Goal: Information Seeking & Learning: Learn about a topic

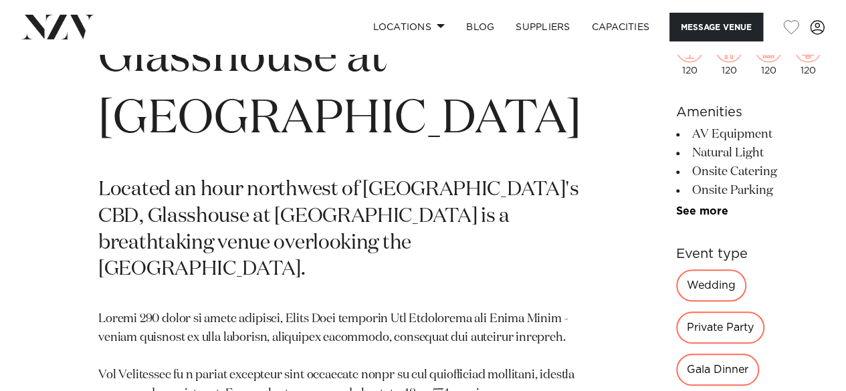
scroll to position [496, 0]
click at [676, 301] on div "Wedding" at bounding box center [711, 285] width 70 height 32
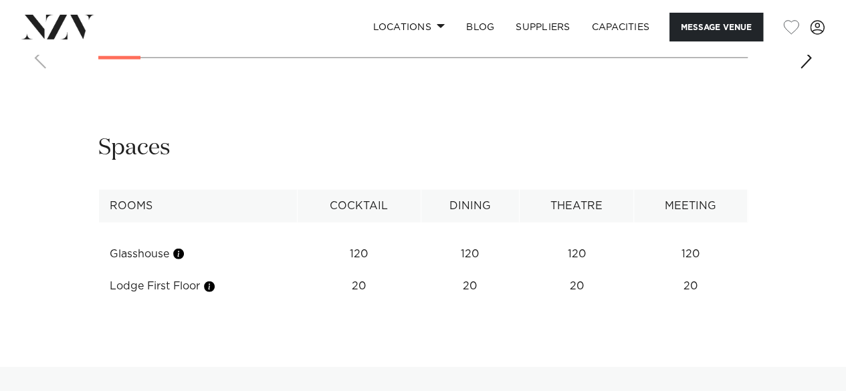
scroll to position [1681, 0]
click at [809, 68] on div "Next slide" at bounding box center [805, 56] width 13 height 21
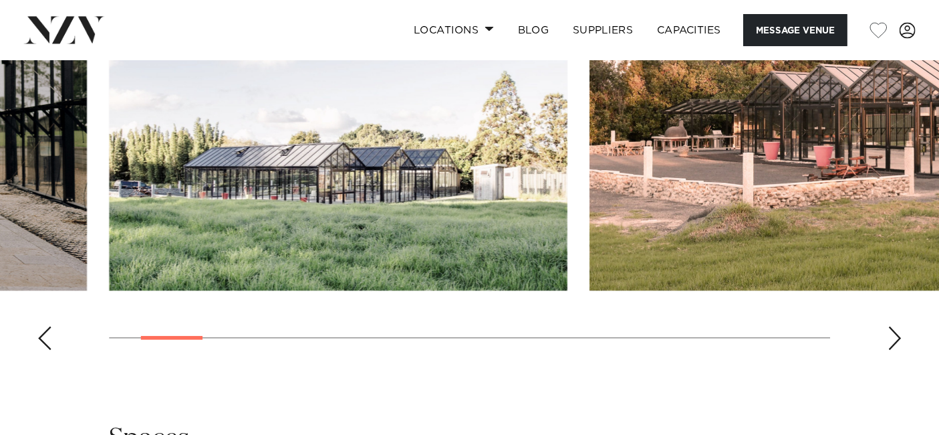
scroll to position [1433, 0]
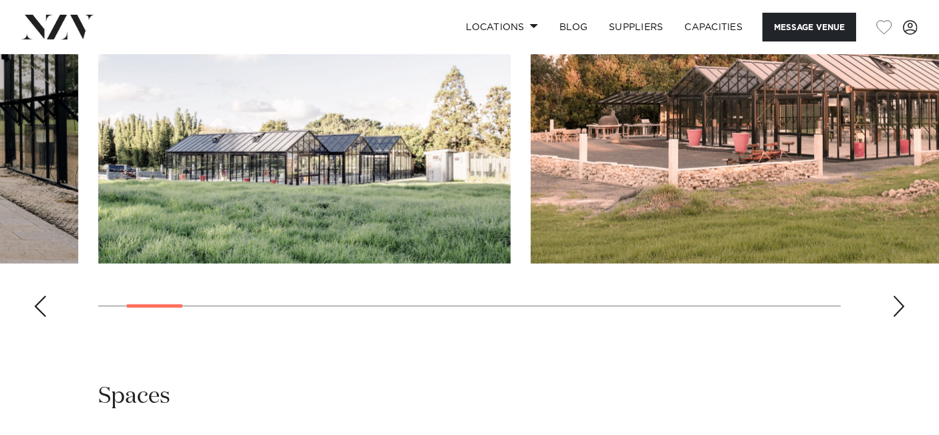
click at [566, 328] on swiper-container at bounding box center [469, 144] width 939 height 367
click at [845, 328] on swiper-container at bounding box center [469, 144] width 939 height 367
click at [845, 317] on div "Next slide" at bounding box center [899, 306] width 13 height 21
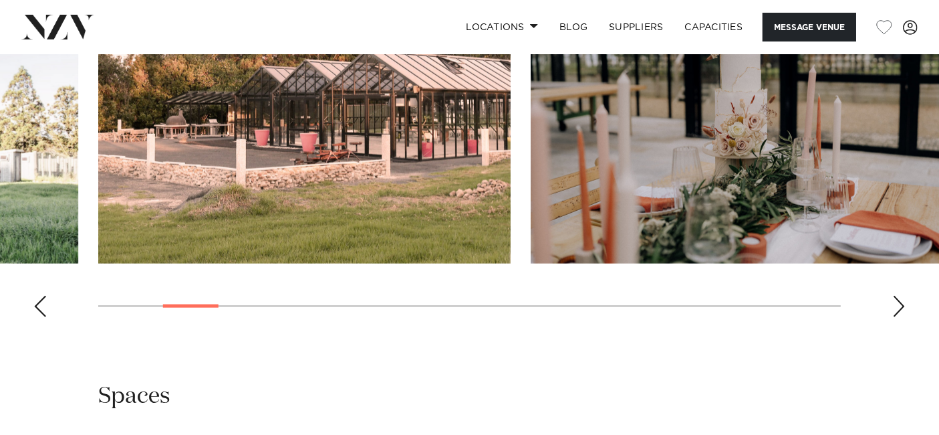
click at [845, 317] on div "Next slide" at bounding box center [899, 306] width 13 height 21
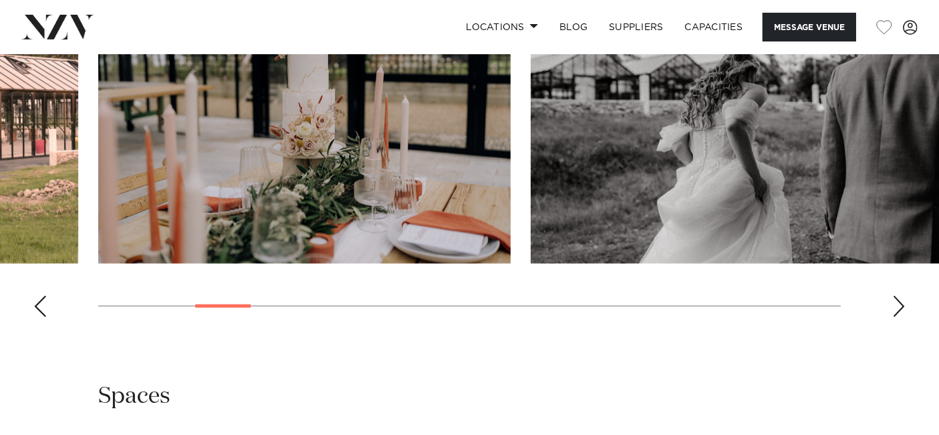
click at [845, 317] on div "Next slide" at bounding box center [899, 306] width 13 height 21
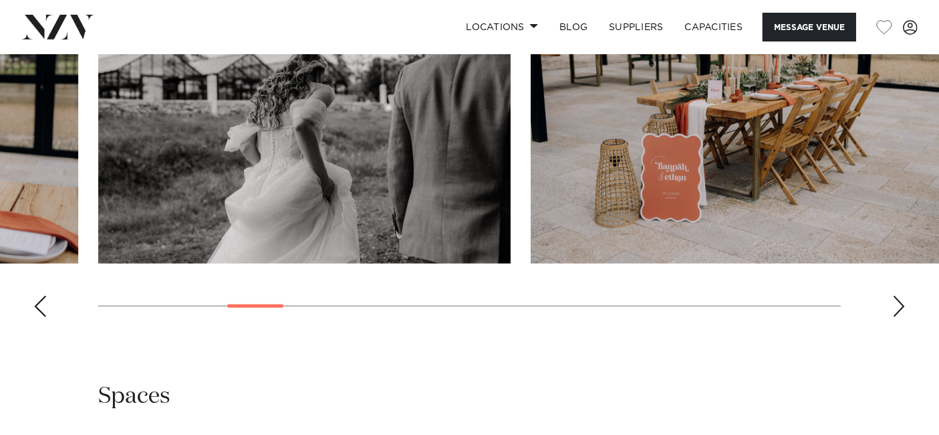
click at [845, 317] on div "Next slide" at bounding box center [899, 306] width 13 height 21
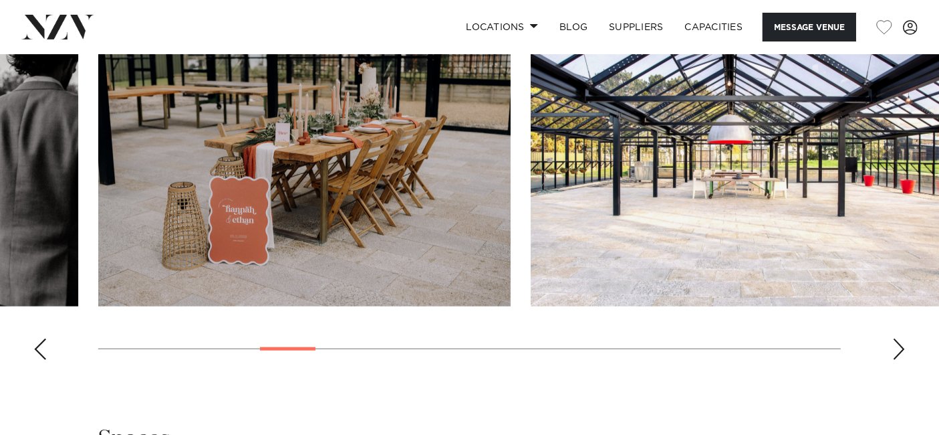
scroll to position [1389, 0]
click at [845, 360] on div "Next slide" at bounding box center [899, 349] width 13 height 21
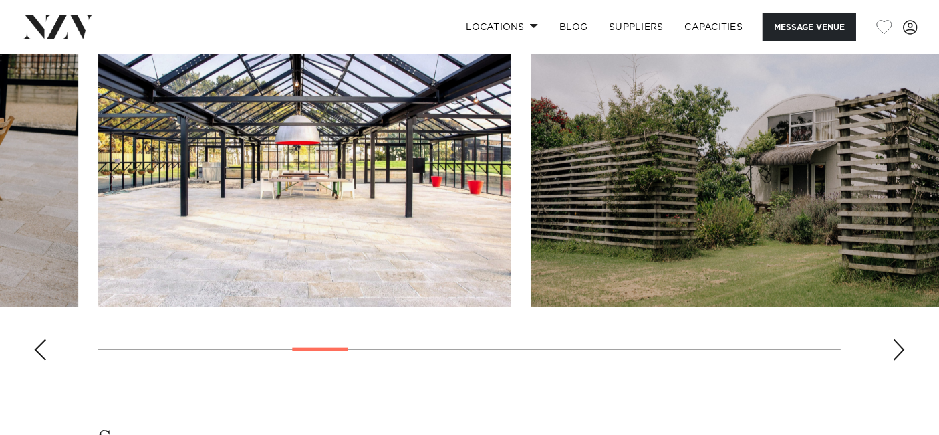
click at [845, 360] on div "Next slide" at bounding box center [899, 349] width 13 height 21
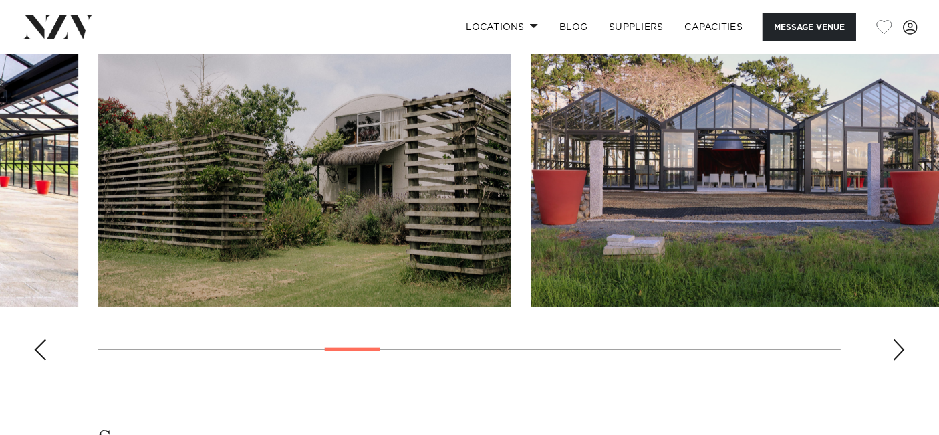
click at [845, 360] on div "Next slide" at bounding box center [899, 349] width 13 height 21
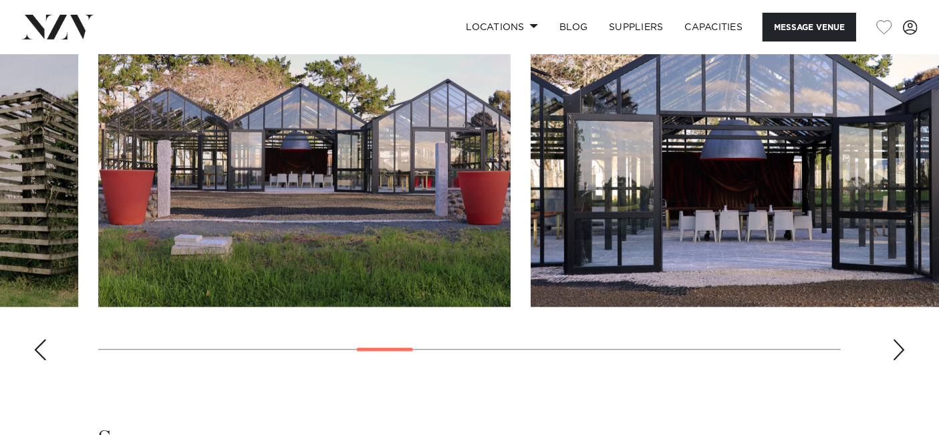
click at [845, 360] on div "Next slide" at bounding box center [899, 349] width 13 height 21
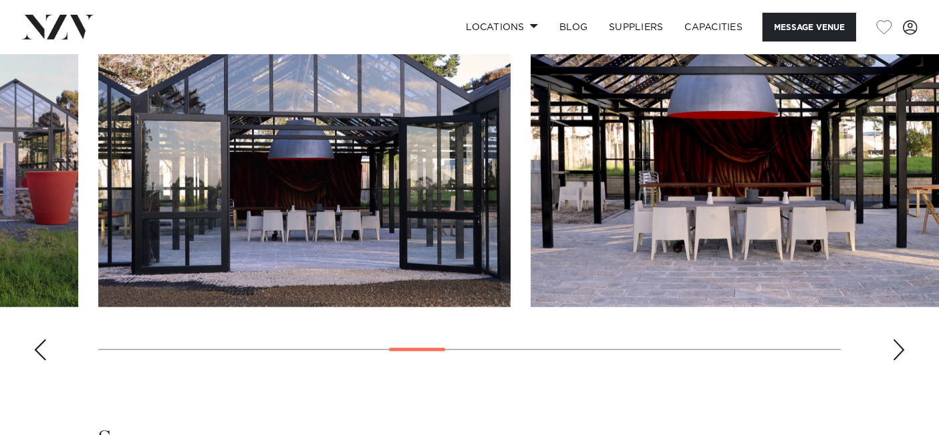
click at [845, 360] on div "Next slide" at bounding box center [899, 349] width 13 height 21
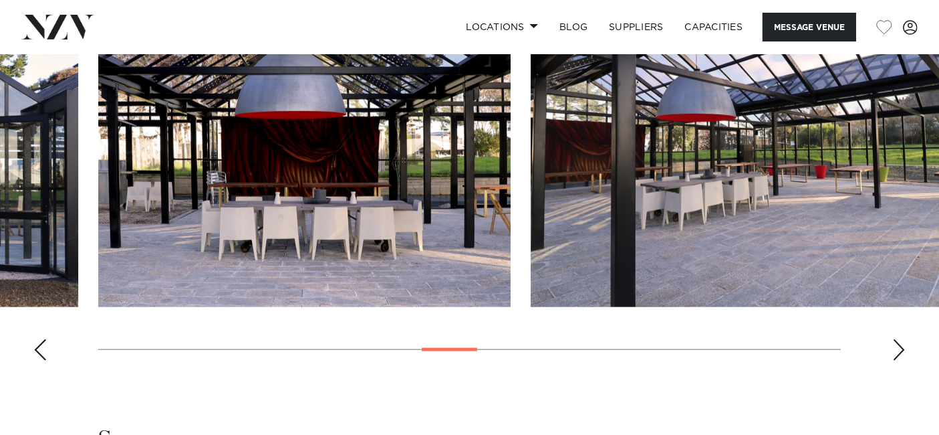
click at [845, 360] on div "Next slide" at bounding box center [899, 349] width 13 height 21
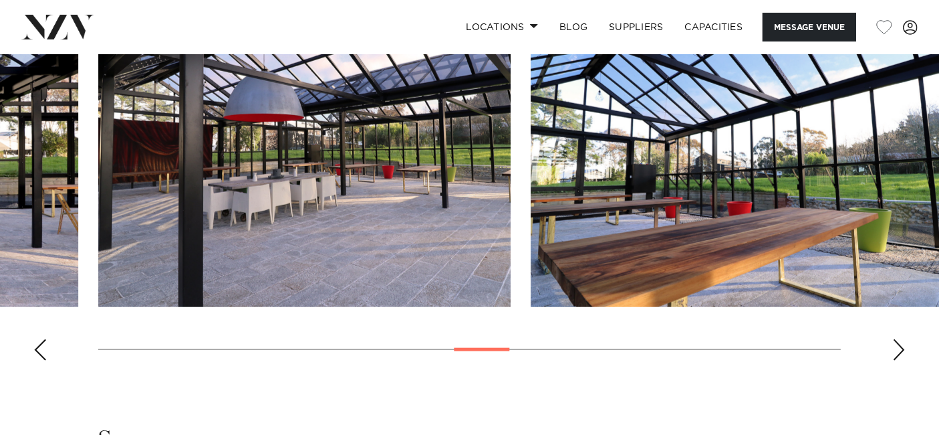
click at [845, 360] on div "Next slide" at bounding box center [899, 349] width 13 height 21
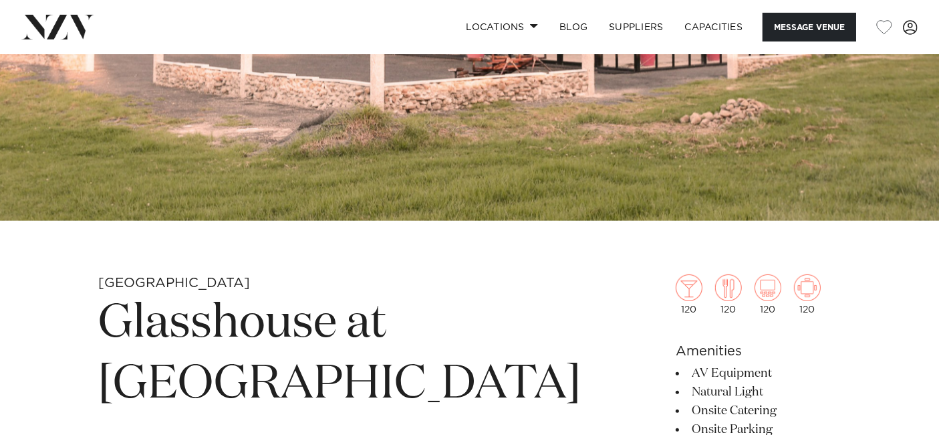
scroll to position [290, 0]
